Goal: Task Accomplishment & Management: Use online tool/utility

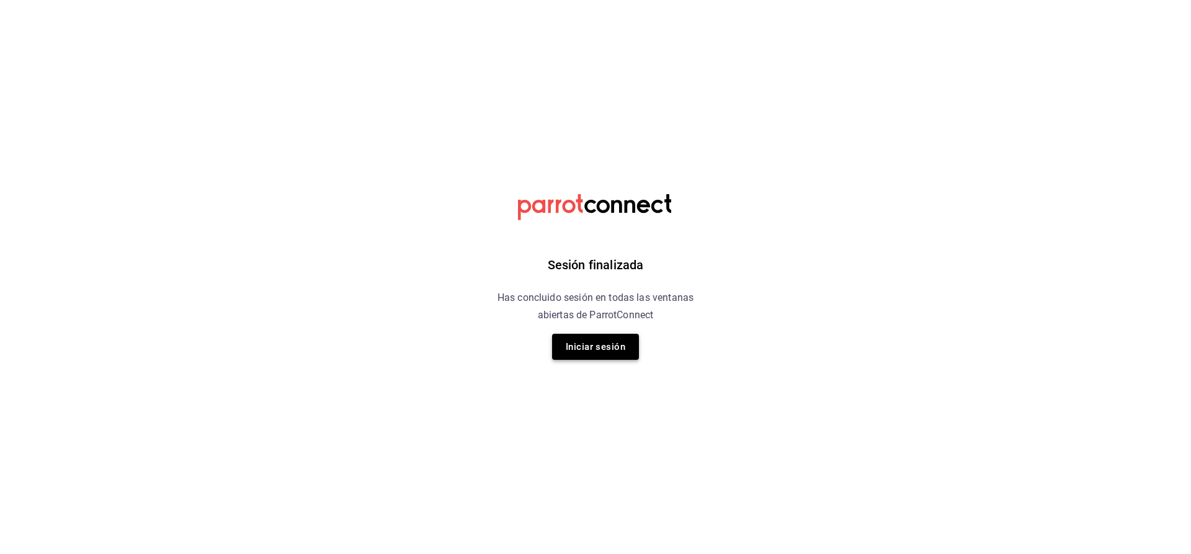
click at [603, 349] on button "Iniciar sesión" at bounding box center [595, 347] width 87 height 26
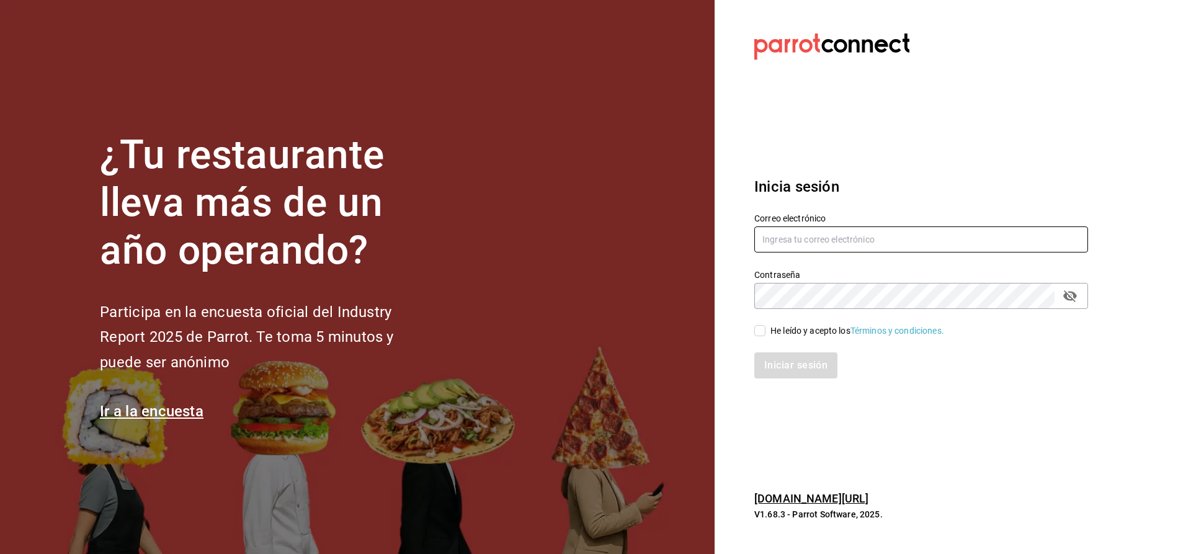
click at [830, 245] on input "text" at bounding box center [922, 240] width 334 height 26
type input "[EMAIL_ADDRESS][PERSON_NAME][DOMAIN_NAME]"
click at [762, 332] on input "He leído y acepto los Términos y condiciones." at bounding box center [760, 330] width 11 height 11
checkbox input "true"
click at [787, 371] on button "Iniciar sesión" at bounding box center [797, 365] width 84 height 26
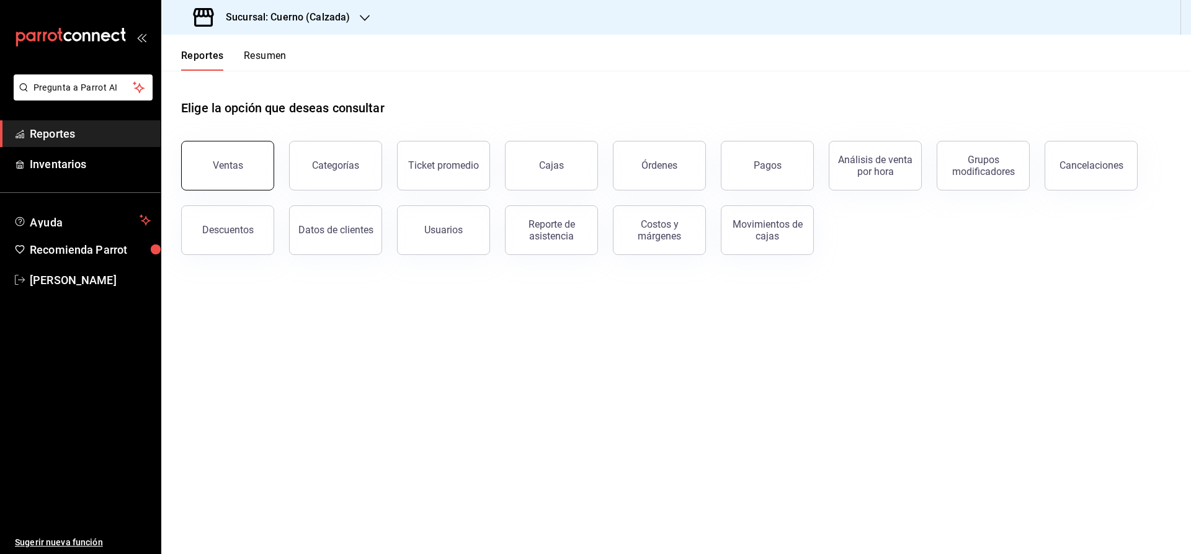
click at [247, 159] on button "Ventas" at bounding box center [227, 166] width 93 height 50
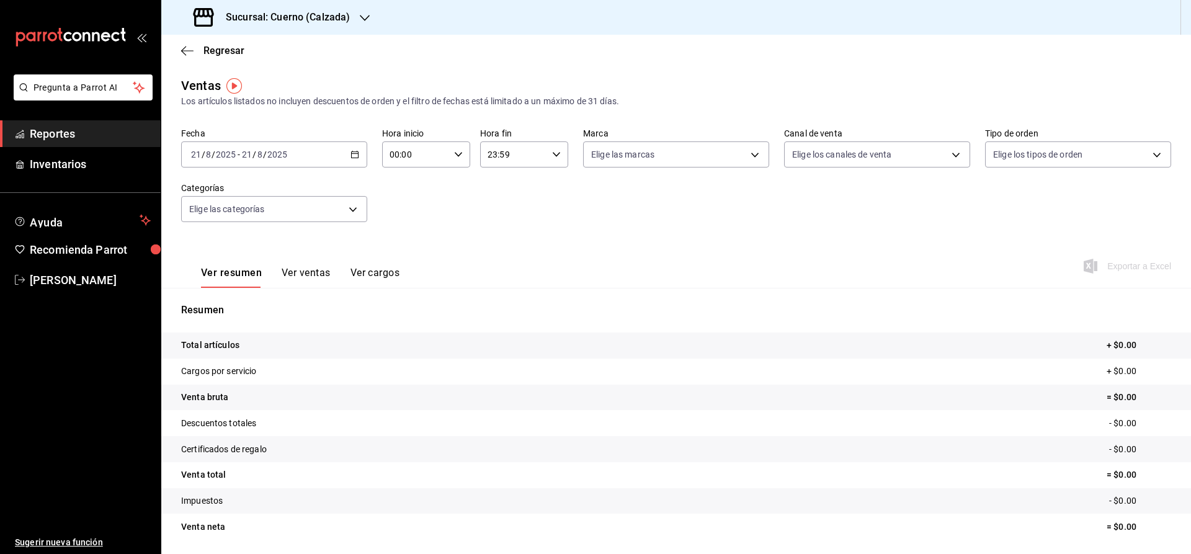
click at [351, 153] on \(Stroke\) "button" at bounding box center [354, 154] width 7 height 7
click at [256, 299] on span "Rango de fechas" at bounding box center [240, 303] width 96 height 13
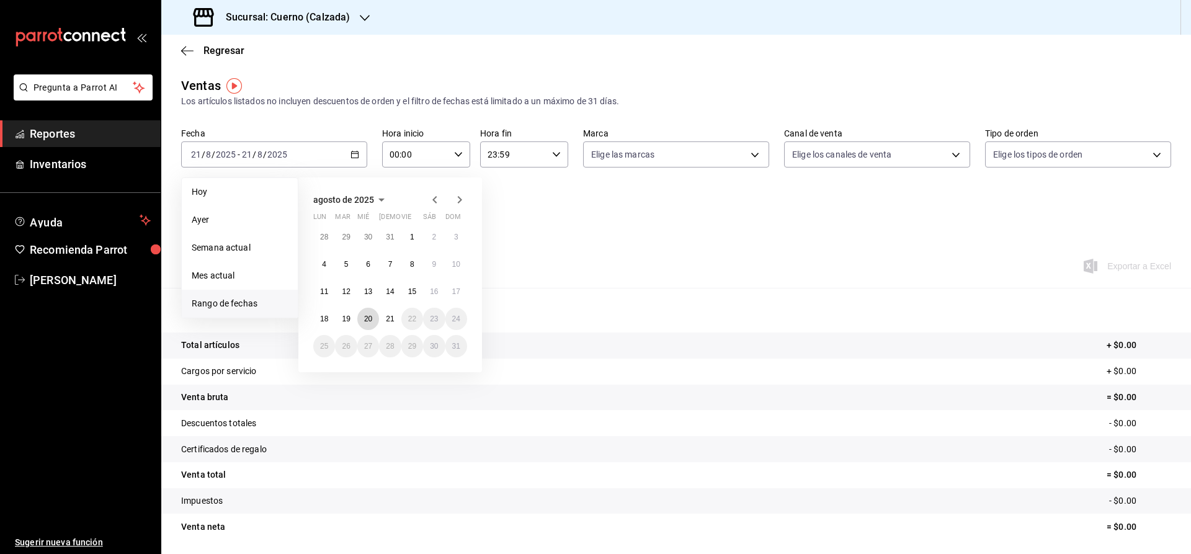
click at [369, 320] on abbr "20" at bounding box center [368, 319] width 8 height 9
click at [390, 320] on abbr "21" at bounding box center [390, 319] width 8 height 9
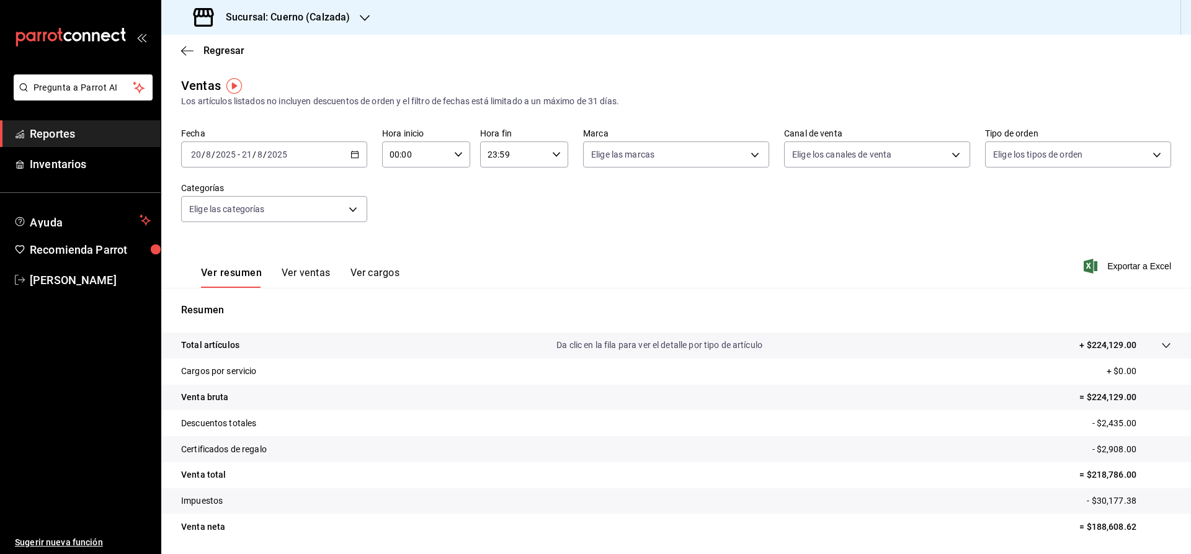
click at [452, 154] on div "00:00 Hora inicio" at bounding box center [426, 154] width 88 height 26
click at [405, 246] on span "05" at bounding box center [404, 246] width 24 height 10
type input "05:00"
click at [567, 246] on div at bounding box center [595, 277] width 1191 height 554
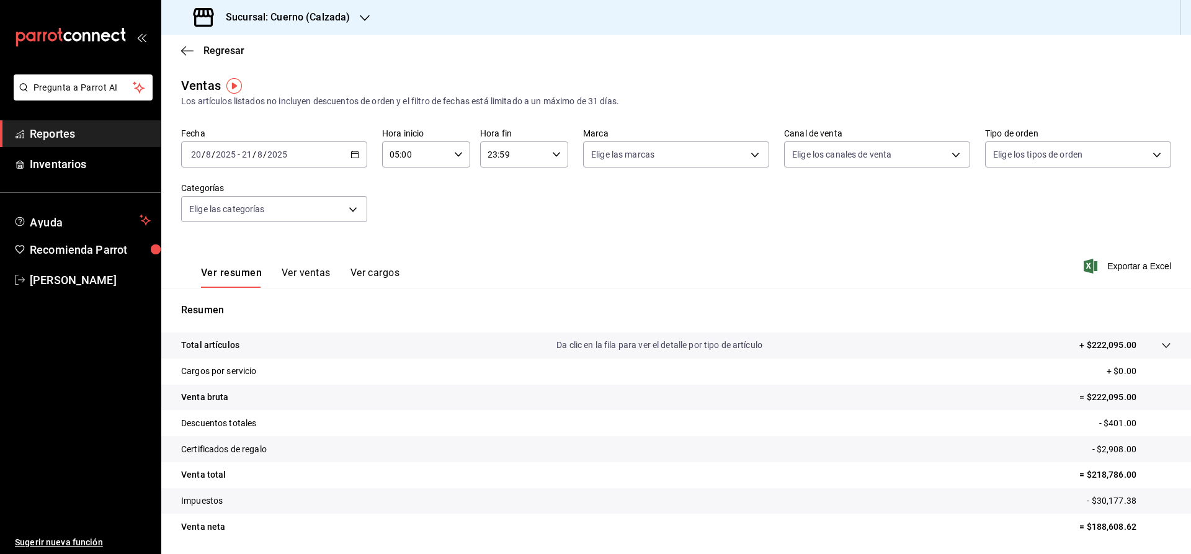
click at [559, 153] on \(Stroke\) "button" at bounding box center [556, 154] width 7 height 4
click at [497, 257] on span "04" at bounding box center [502, 253] width 24 height 10
click at [553, 183] on span "00" at bounding box center [546, 186] width 24 height 10
type input "04:00"
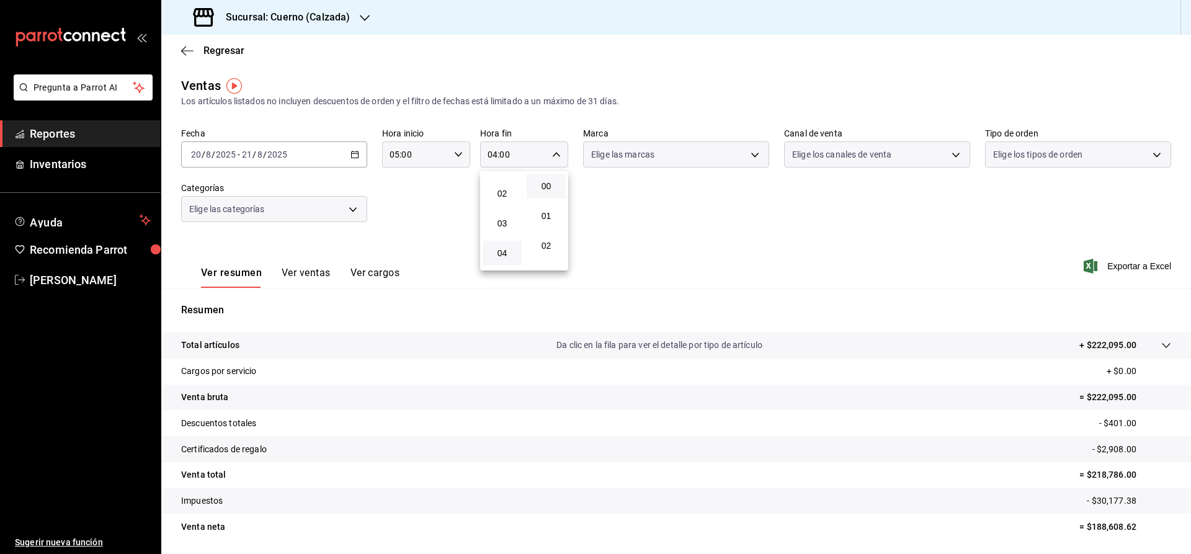
click at [573, 192] on div at bounding box center [595, 277] width 1191 height 554
click at [655, 148] on body "Pregunta a Parrot AI Reportes Inventarios Ayuda Recomienda Parrot Julia Morales…" at bounding box center [595, 277] width 1191 height 554
click at [624, 241] on span "Cuerno - Calzada" at bounding box center [690, 244] width 146 height 13
type input "b7ae777b-2dfc-42e0-9650-6cefdf37a424"
checkbox input "true"
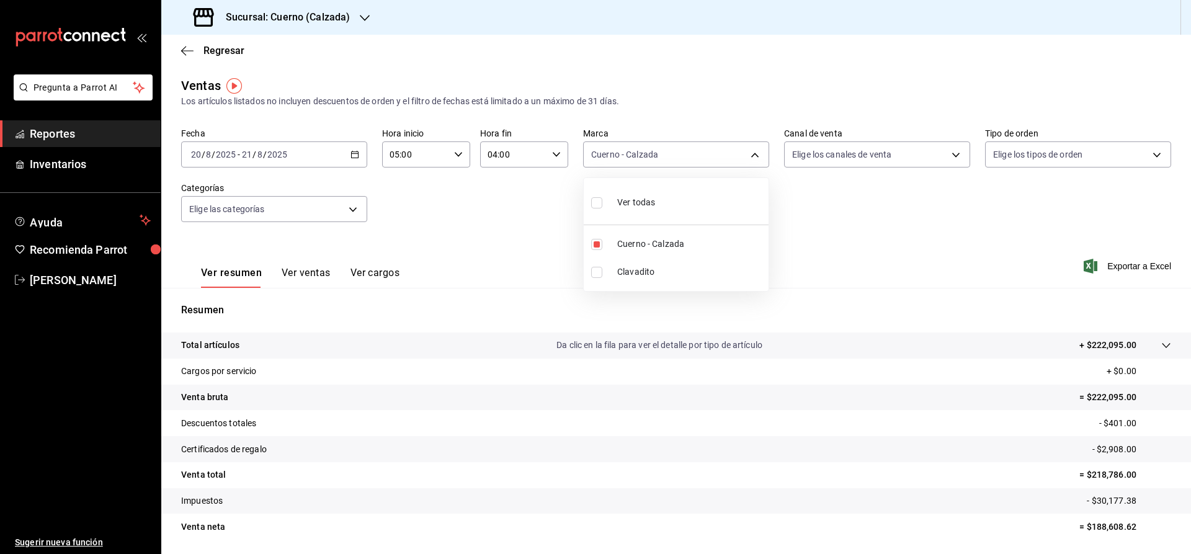
click at [849, 256] on div at bounding box center [595, 277] width 1191 height 554
click at [107, 135] on span "Reportes" at bounding box center [90, 133] width 121 height 17
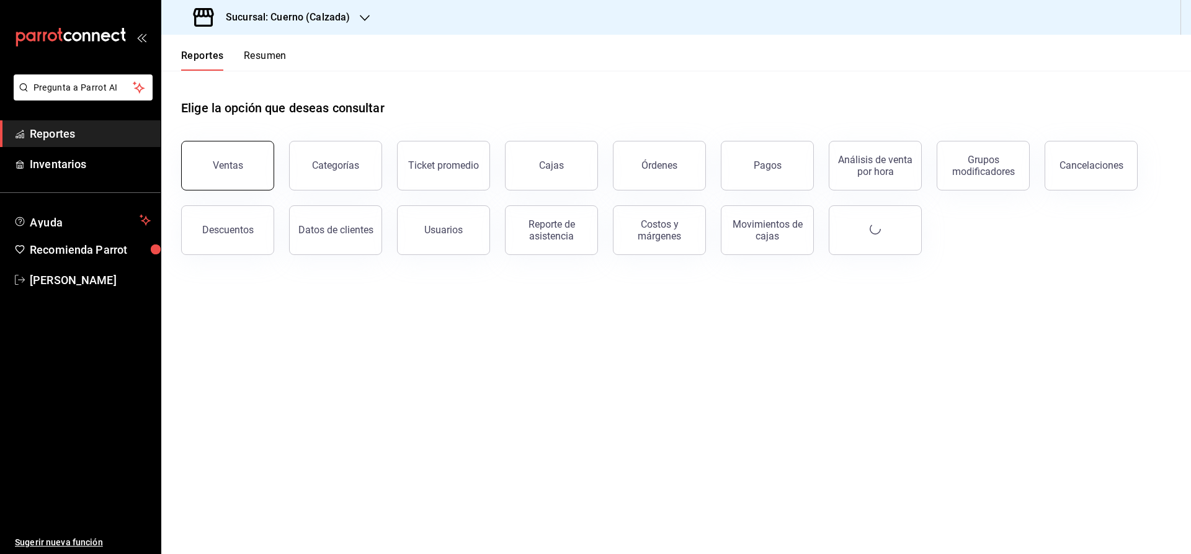
click at [220, 171] on button "Ventas" at bounding box center [227, 166] width 93 height 50
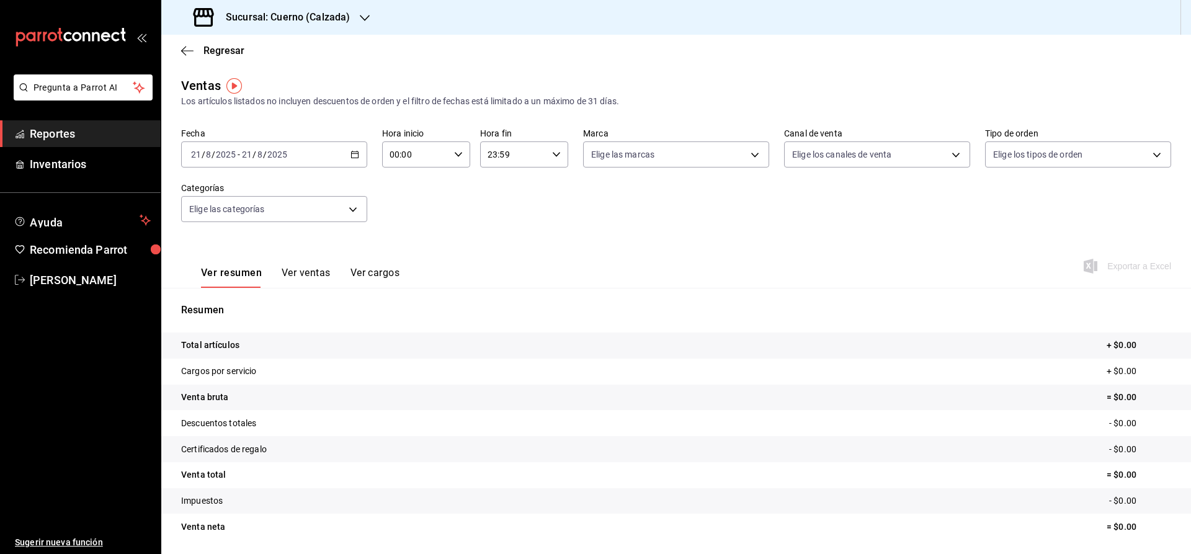
click at [354, 148] on div "2025-08-21 21 / 8 / 2025 - 2025-08-21 21 / 8 / 2025" at bounding box center [274, 154] width 186 height 26
click at [256, 302] on span "Rango de fechas" at bounding box center [240, 303] width 96 height 13
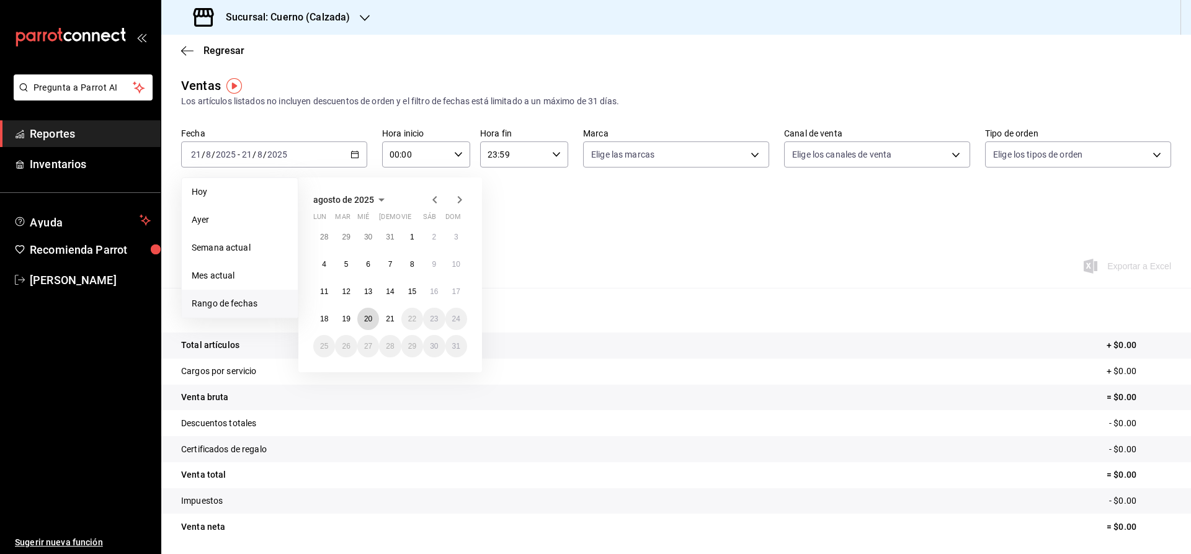
drag, startPoint x: 368, startPoint y: 320, endPoint x: 402, endPoint y: 320, distance: 33.5
click at [369, 320] on abbr "20" at bounding box center [368, 319] width 8 height 9
click at [393, 320] on abbr "21" at bounding box center [390, 319] width 8 height 9
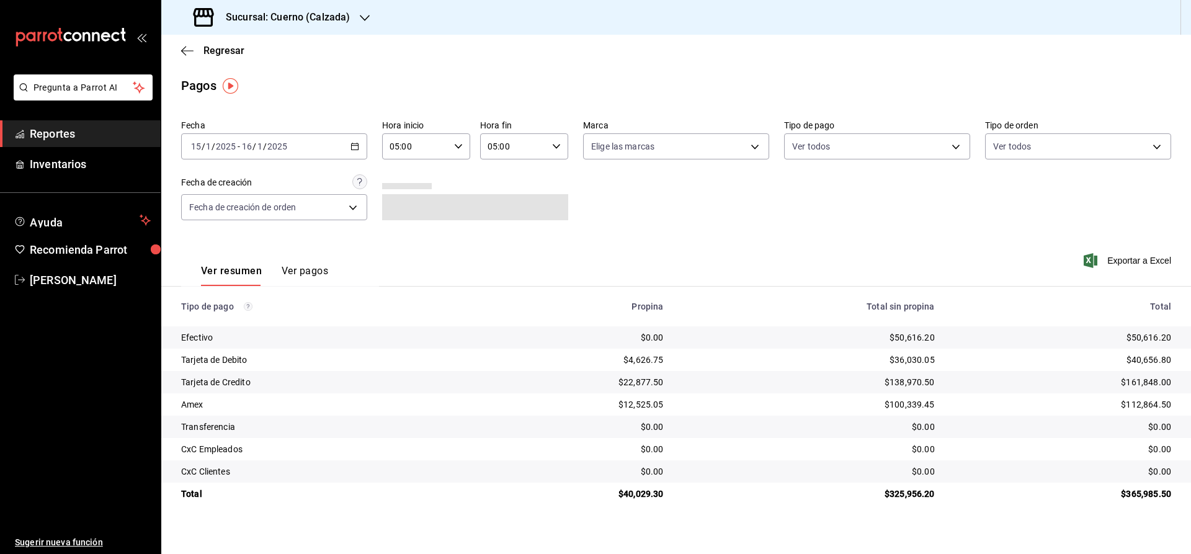
click at [113, 136] on span "Reportes" at bounding box center [90, 133] width 121 height 17
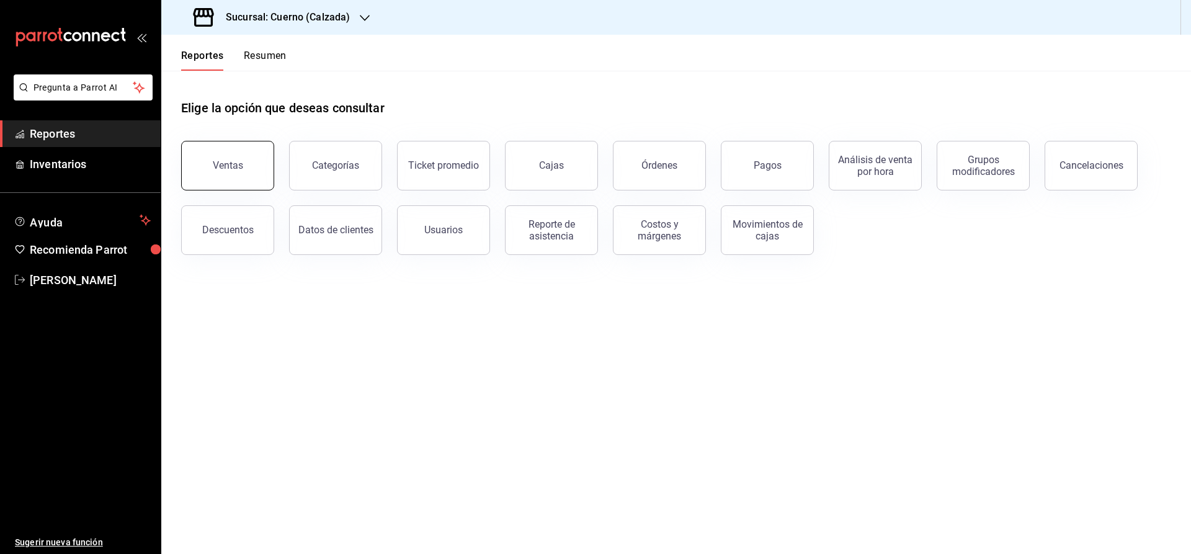
click at [226, 164] on div "Ventas" at bounding box center [228, 165] width 30 height 12
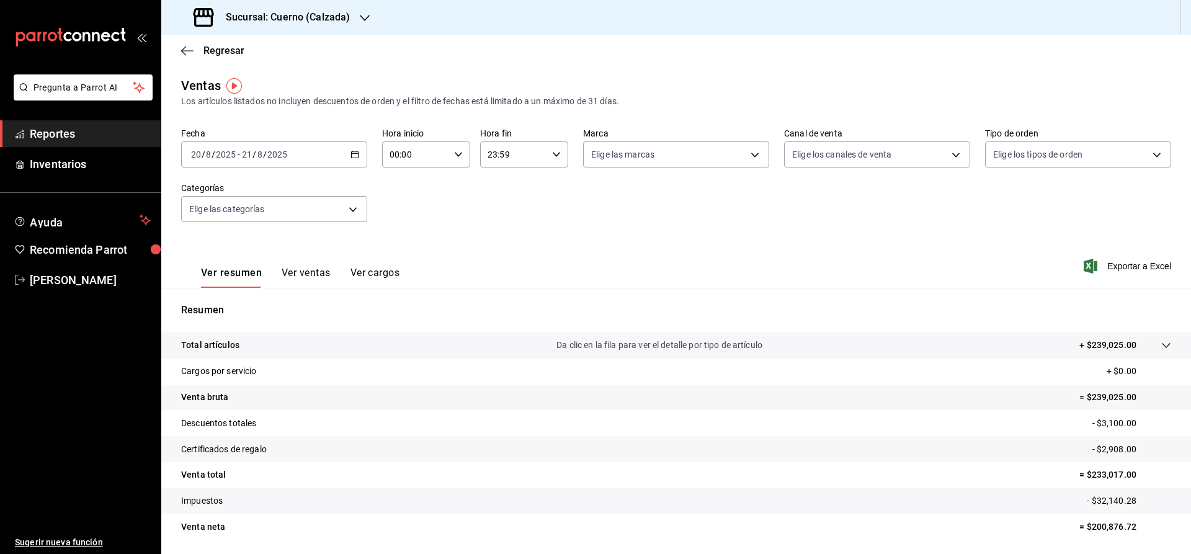
click at [355, 153] on icon "button" at bounding box center [355, 154] width 9 height 9
click at [253, 300] on span "Rango de fechas" at bounding box center [240, 303] width 96 height 13
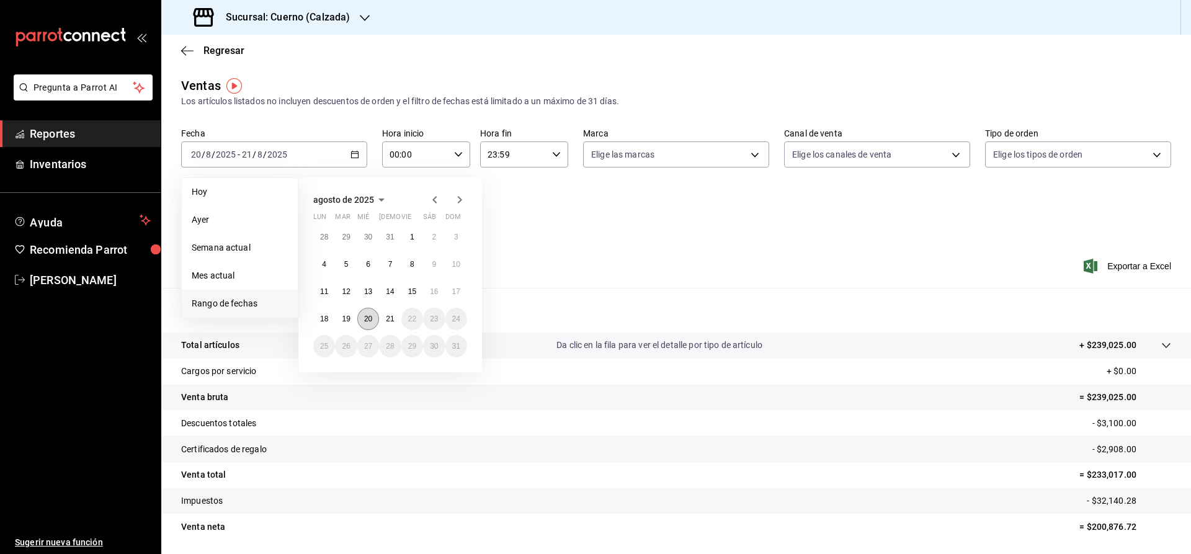
click at [372, 320] on abbr "20" at bounding box center [368, 319] width 8 height 9
click at [383, 320] on button "21" at bounding box center [390, 319] width 22 height 22
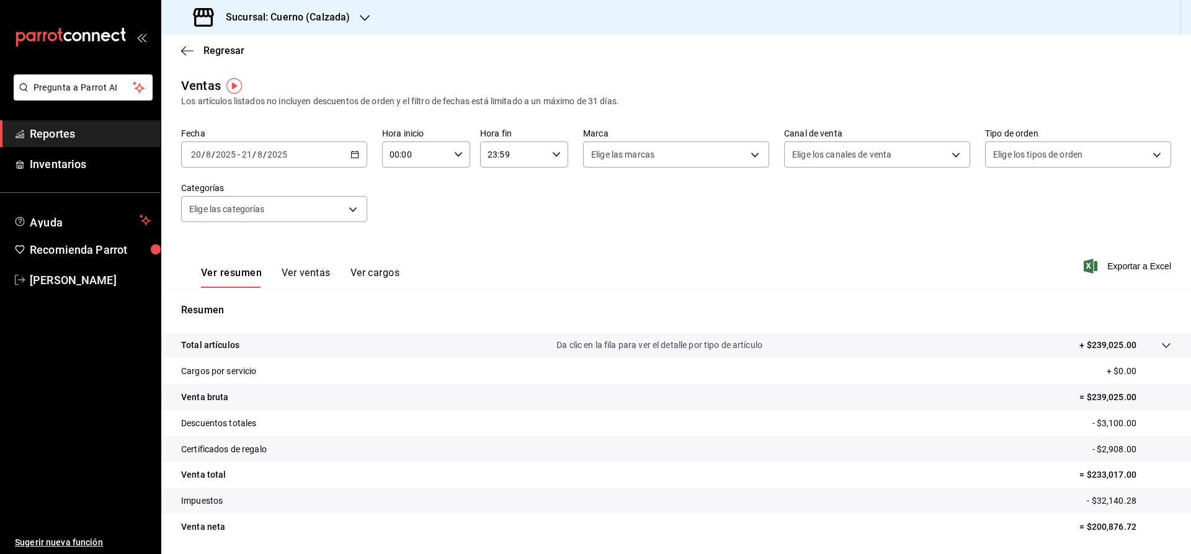
click at [456, 152] on icon "button" at bounding box center [458, 154] width 9 height 9
click at [402, 243] on button "05" at bounding box center [404, 245] width 39 height 25
type input "05:00"
click at [552, 151] on div at bounding box center [595, 277] width 1191 height 554
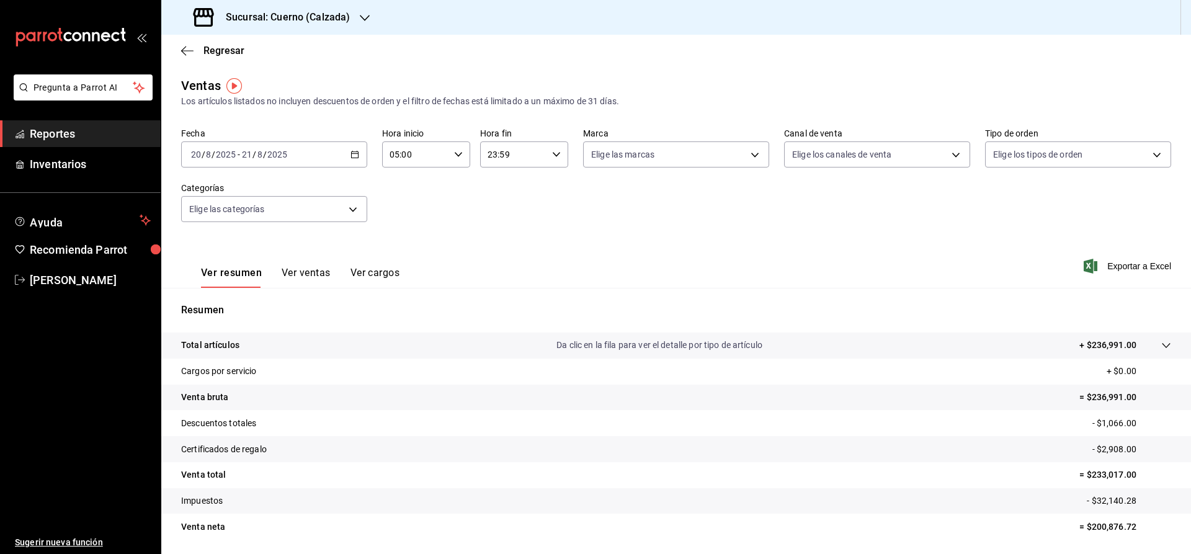
click at [559, 153] on icon "button" at bounding box center [556, 154] width 9 height 9
click at [495, 247] on span "05" at bounding box center [502, 246] width 24 height 10
click at [541, 183] on span "00" at bounding box center [546, 186] width 24 height 10
type input "05:00"
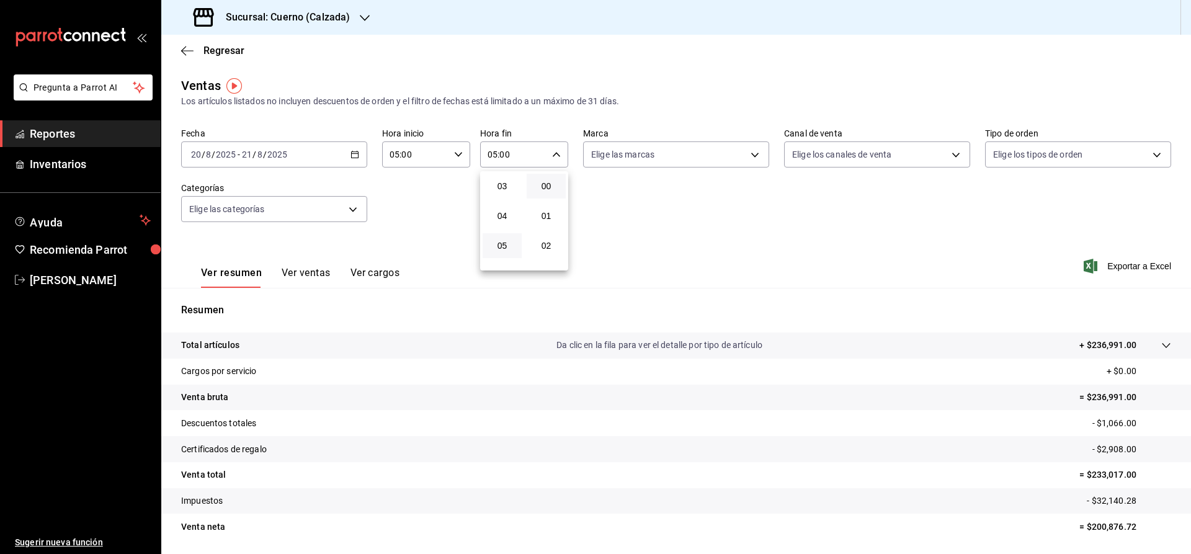
click at [753, 156] on div at bounding box center [595, 277] width 1191 height 554
click at [753, 154] on body "Pregunta a Parrot AI Reportes Inventarios Ayuda Recomienda Parrot Julia Morales…" at bounding box center [595, 277] width 1191 height 554
click at [597, 246] on input "checkbox" at bounding box center [596, 244] width 11 height 11
checkbox input "true"
type input "b7ae777b-2dfc-42e0-9650-6cefdf37a424"
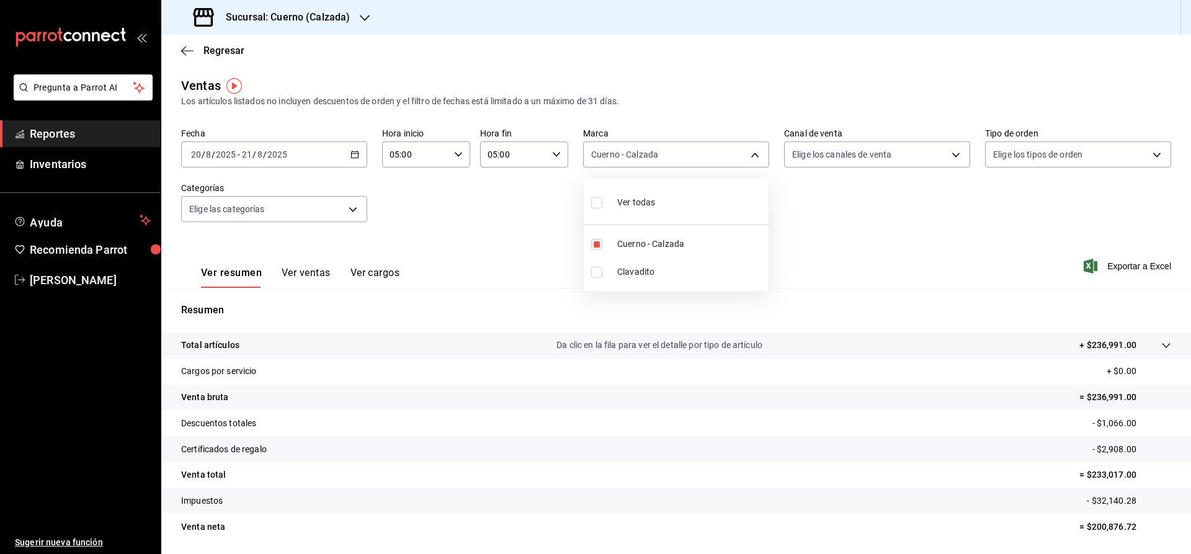
click at [519, 238] on div at bounding box center [595, 277] width 1191 height 554
click at [1142, 262] on span "Exportar a Excel" at bounding box center [1129, 266] width 85 height 15
click at [98, 127] on span "Reportes" at bounding box center [90, 133] width 121 height 17
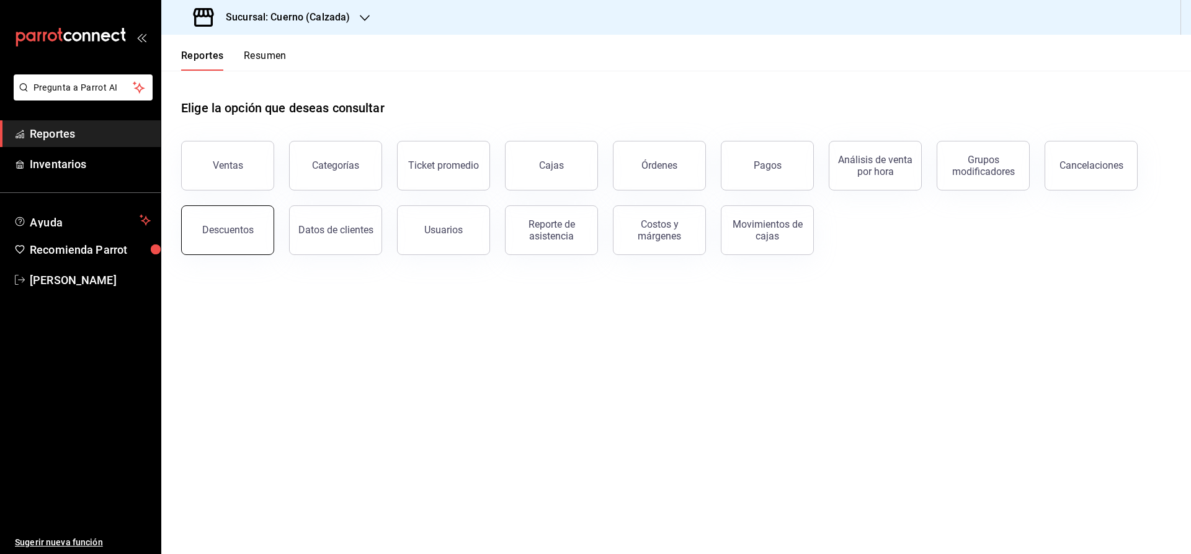
click at [245, 217] on button "Descuentos" at bounding box center [227, 230] width 93 height 50
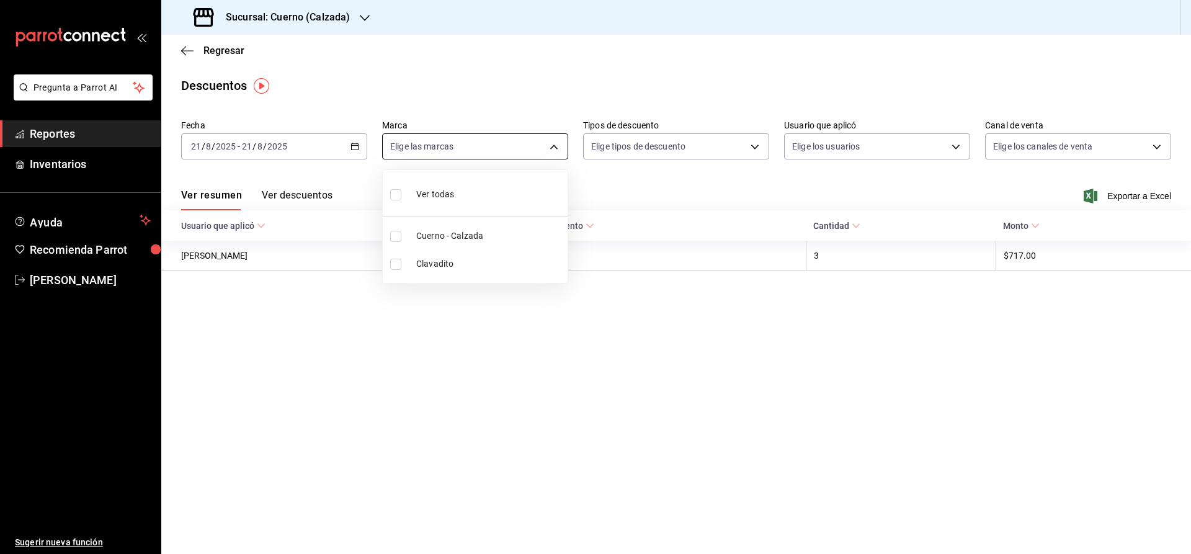
click at [545, 150] on body "Pregunta a Parrot AI Reportes Inventarios Ayuda Recomienda Parrot Julia Morales…" at bounding box center [595, 277] width 1191 height 554
click at [438, 238] on span "Cuerno - Calzada" at bounding box center [489, 236] width 146 height 13
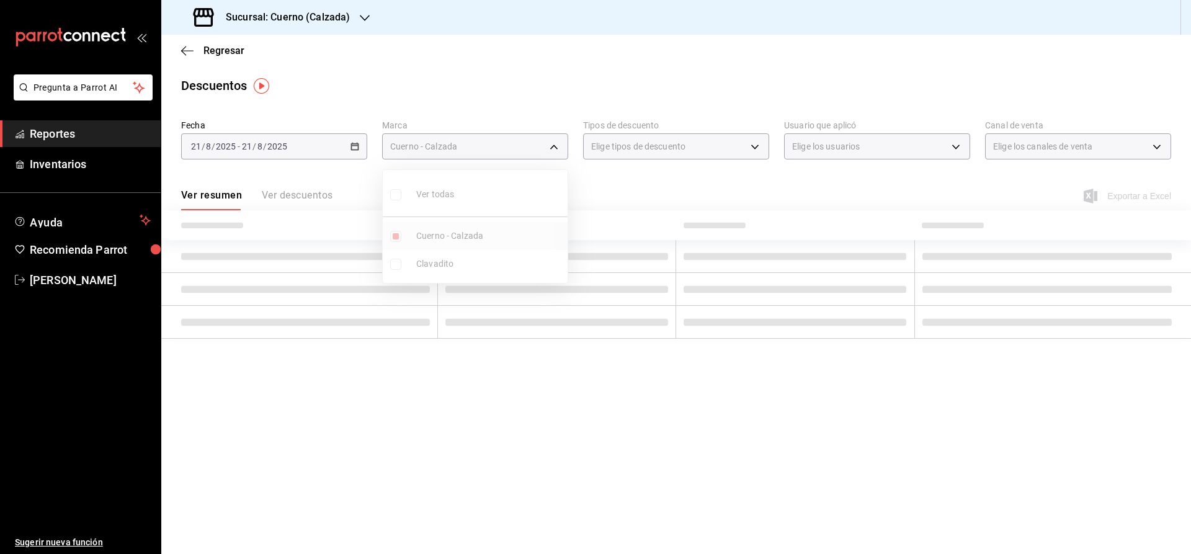
type input "b7ae777b-2dfc-42e0-9650-6cefdf37a424"
checkbox input "true"
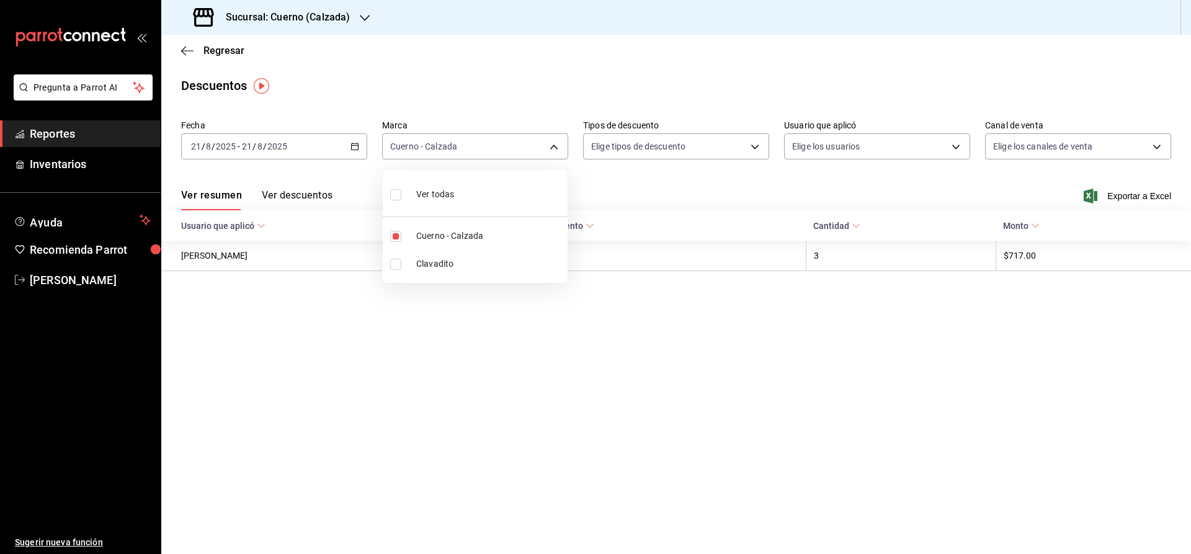
click at [350, 142] on div at bounding box center [595, 277] width 1191 height 554
click at [354, 149] on icon "button" at bounding box center [355, 146] width 9 height 9
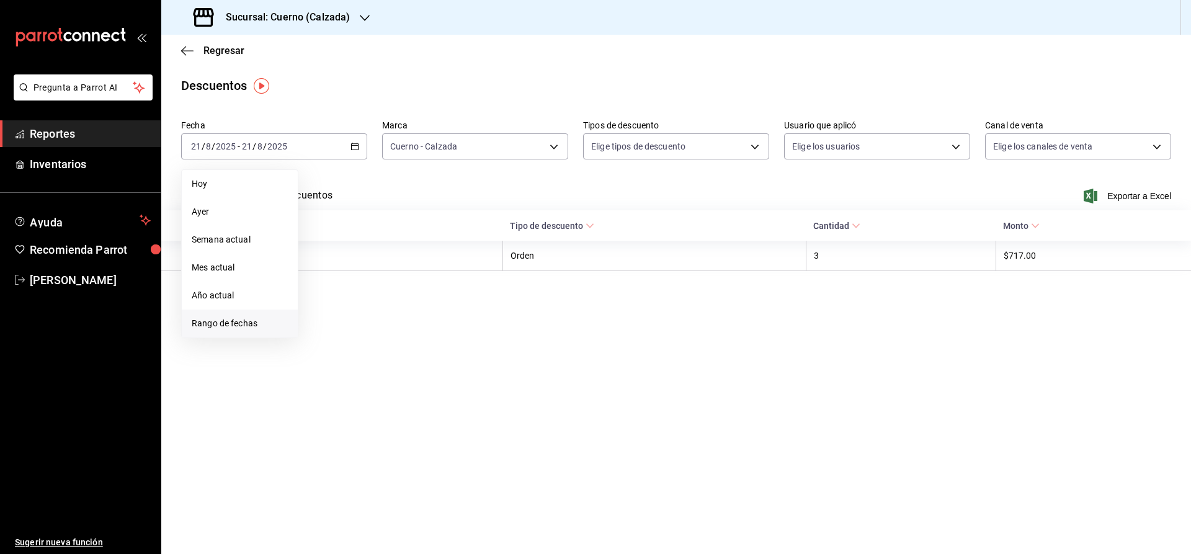
click at [250, 321] on span "Rango de fechas" at bounding box center [240, 323] width 96 height 13
click at [367, 304] on button "20" at bounding box center [368, 311] width 22 height 22
click at [389, 305] on button "21" at bounding box center [390, 311] width 22 height 22
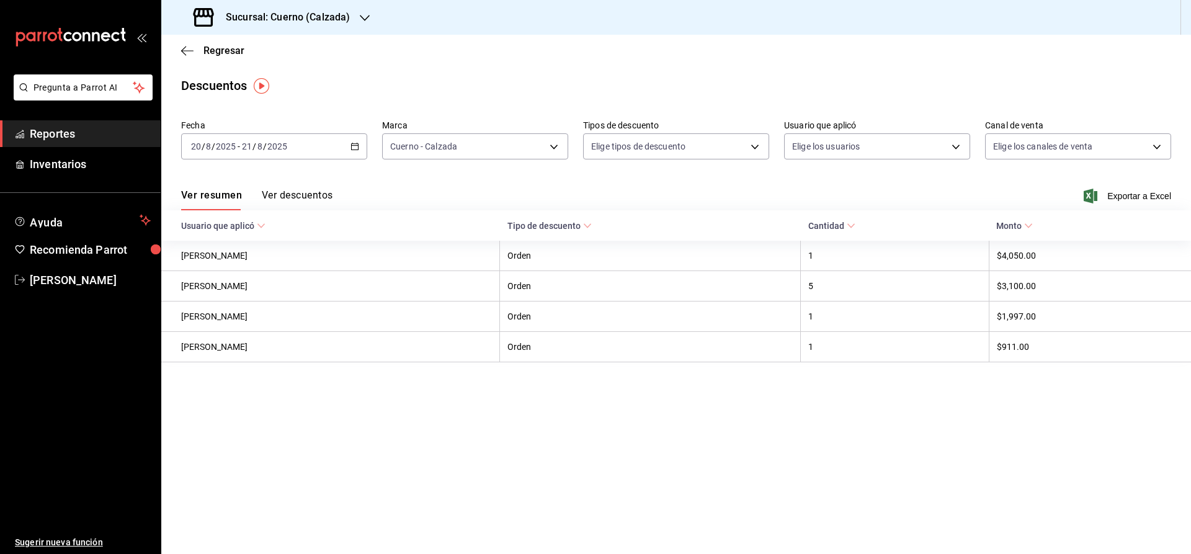
click at [299, 192] on button "Ver descuentos" at bounding box center [297, 199] width 71 height 21
